Goal: Information Seeking & Learning: Learn about a topic

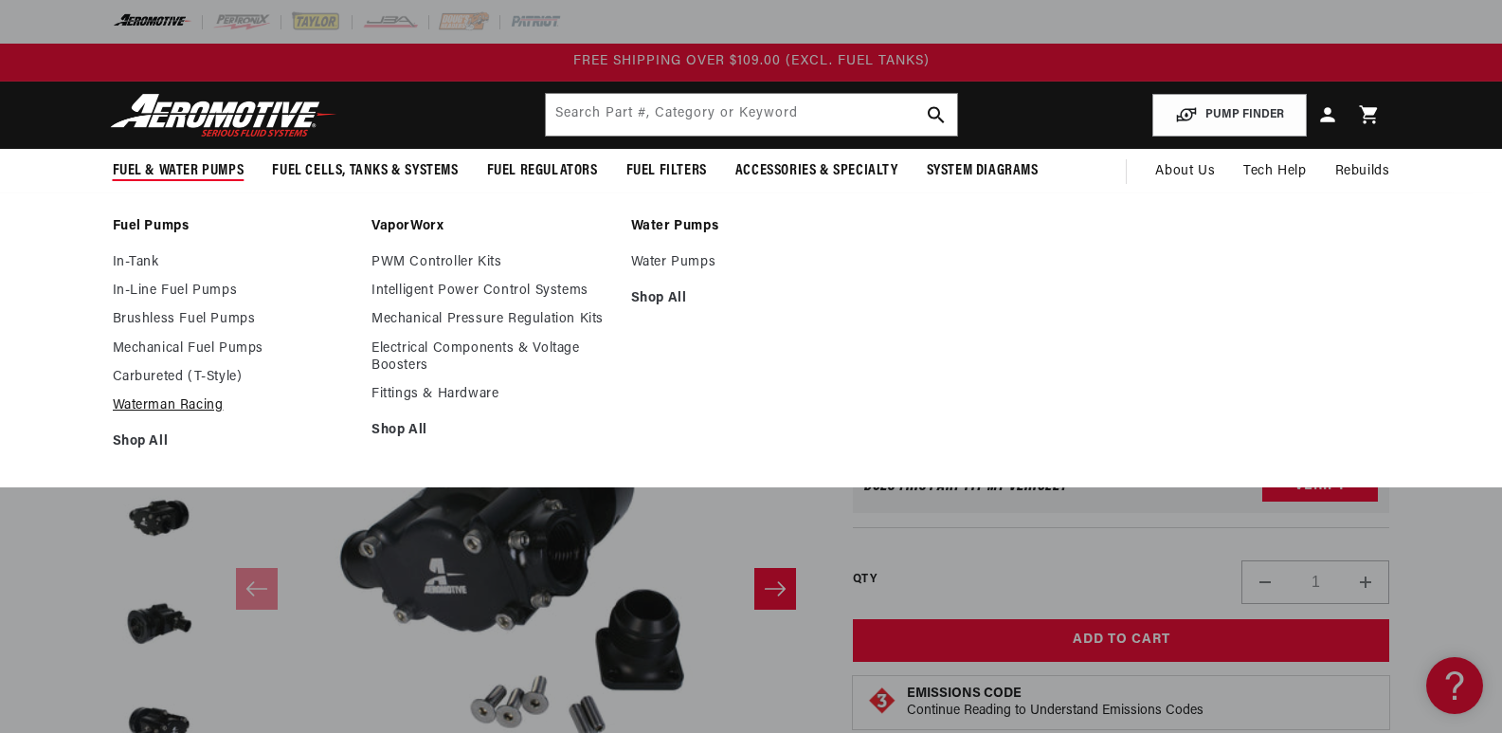
click at [160, 407] on link "Waterman Racing" at bounding box center [233, 405] width 241 height 17
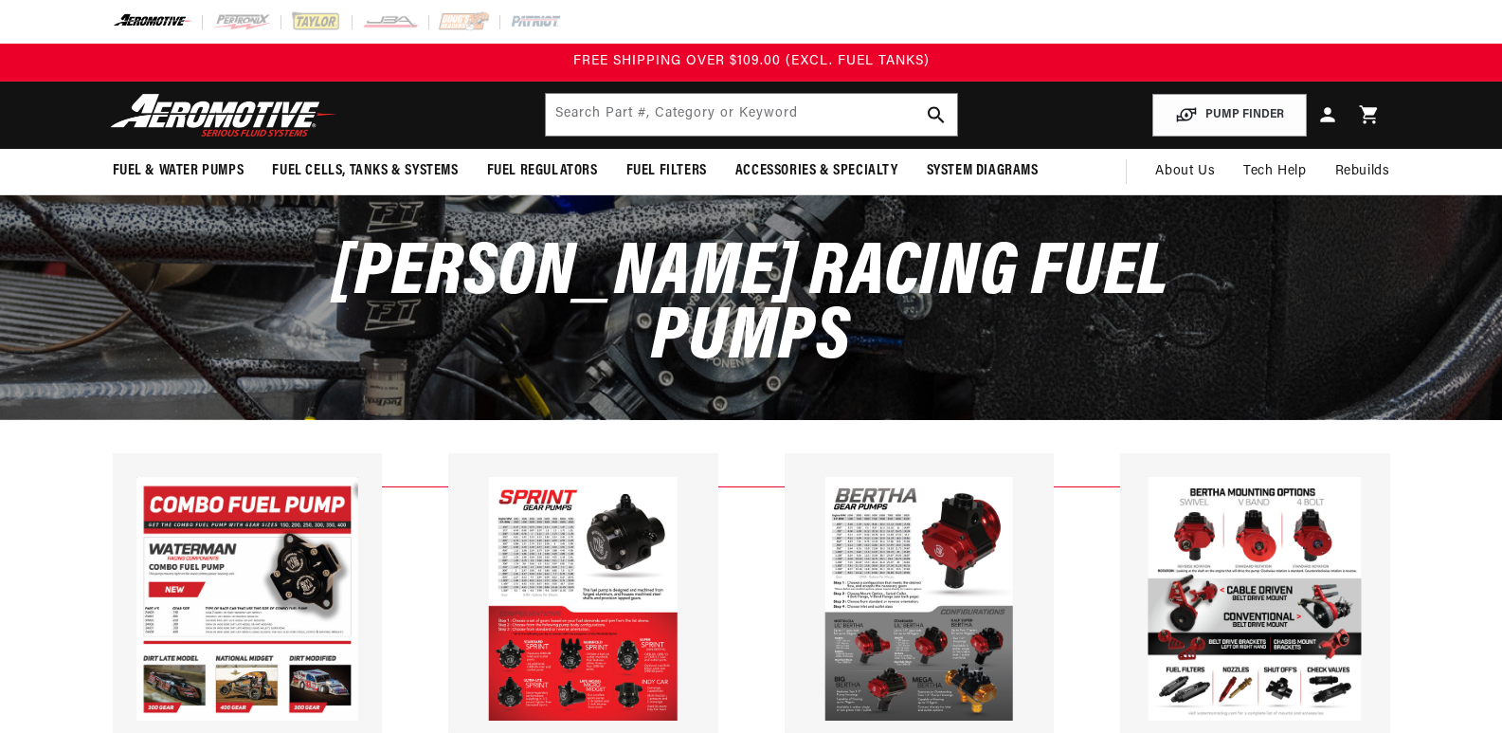
click at [901, 537] on img at bounding box center [919, 599] width 189 height 244
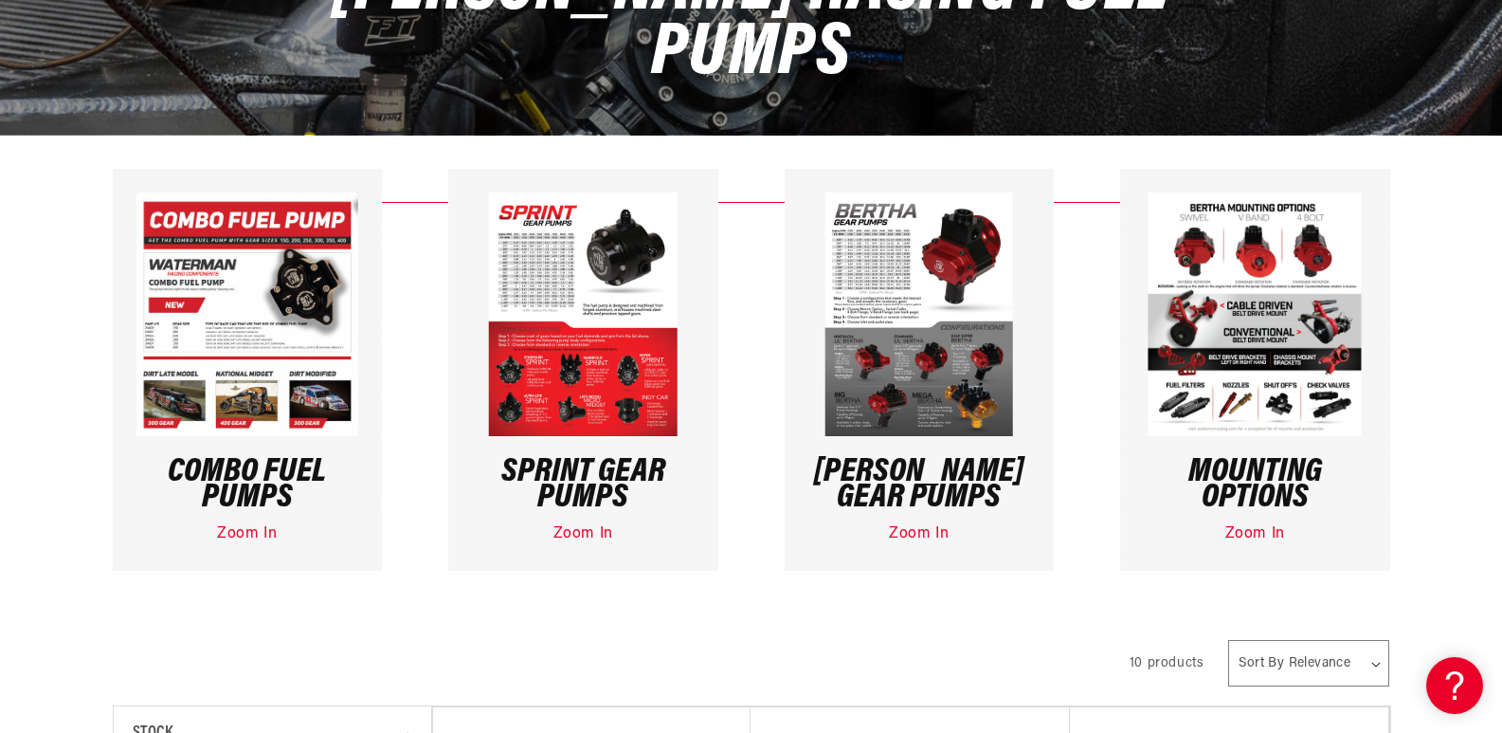
click at [916, 534] on link "Zoom In" at bounding box center [919, 533] width 60 height 15
